Goal: Information Seeking & Learning: Learn about a topic

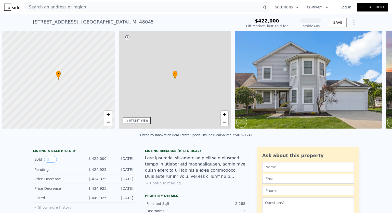
scroll to position [0, 2]
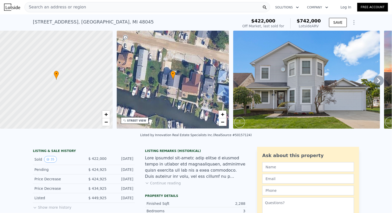
click at [140, 124] on div "• + −" at bounding box center [173, 80] width 113 height 98
click at [128, 121] on div "STREET VIEW" at bounding box center [136, 121] width 19 height 4
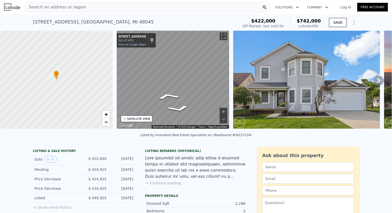
click at [235, 94] on div "• + − • + − STREET VIEW ← Move left → Move right ↑ Move up ↓ Move down + Zoom i…" at bounding box center [196, 81] width 392 height 100
click at [114, 78] on div "• + − • + − STREET VIEW ← Move left → Move right ↑ Move up ↓ Move down + Zoom i…" at bounding box center [196, 81] width 392 height 100
click at [374, 85] on icon at bounding box center [379, 81] width 10 height 10
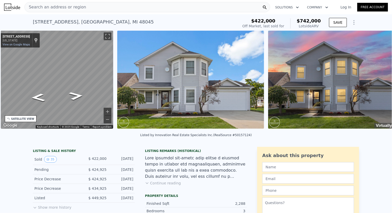
scroll to position [0, 119]
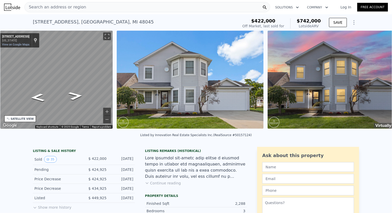
click at [374, 85] on img at bounding box center [341, 80] width 147 height 98
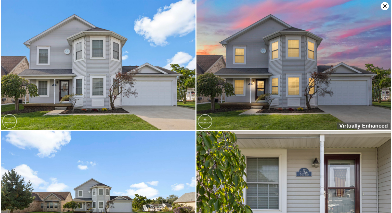
click at [374, 85] on img at bounding box center [294, 65] width 195 height 130
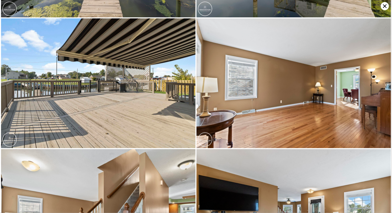
scroll to position [518, 0]
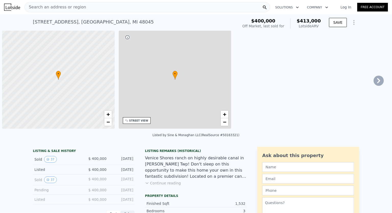
scroll to position [0, 2]
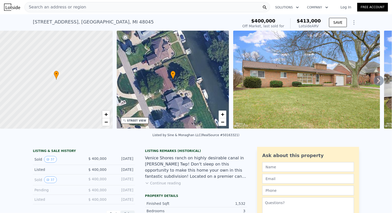
click at [374, 79] on icon at bounding box center [379, 81] width 10 height 10
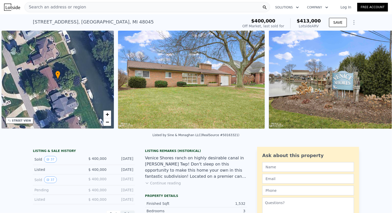
scroll to position [0, 119]
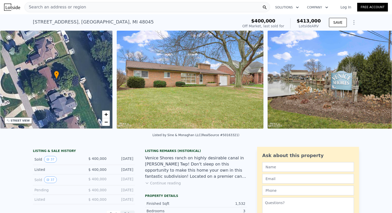
click at [374, 80] on img at bounding box center [341, 80] width 147 height 98
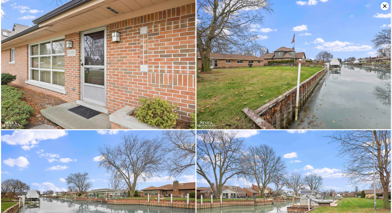
scroll to position [130, 0]
